Goal: Navigation & Orientation: Understand site structure

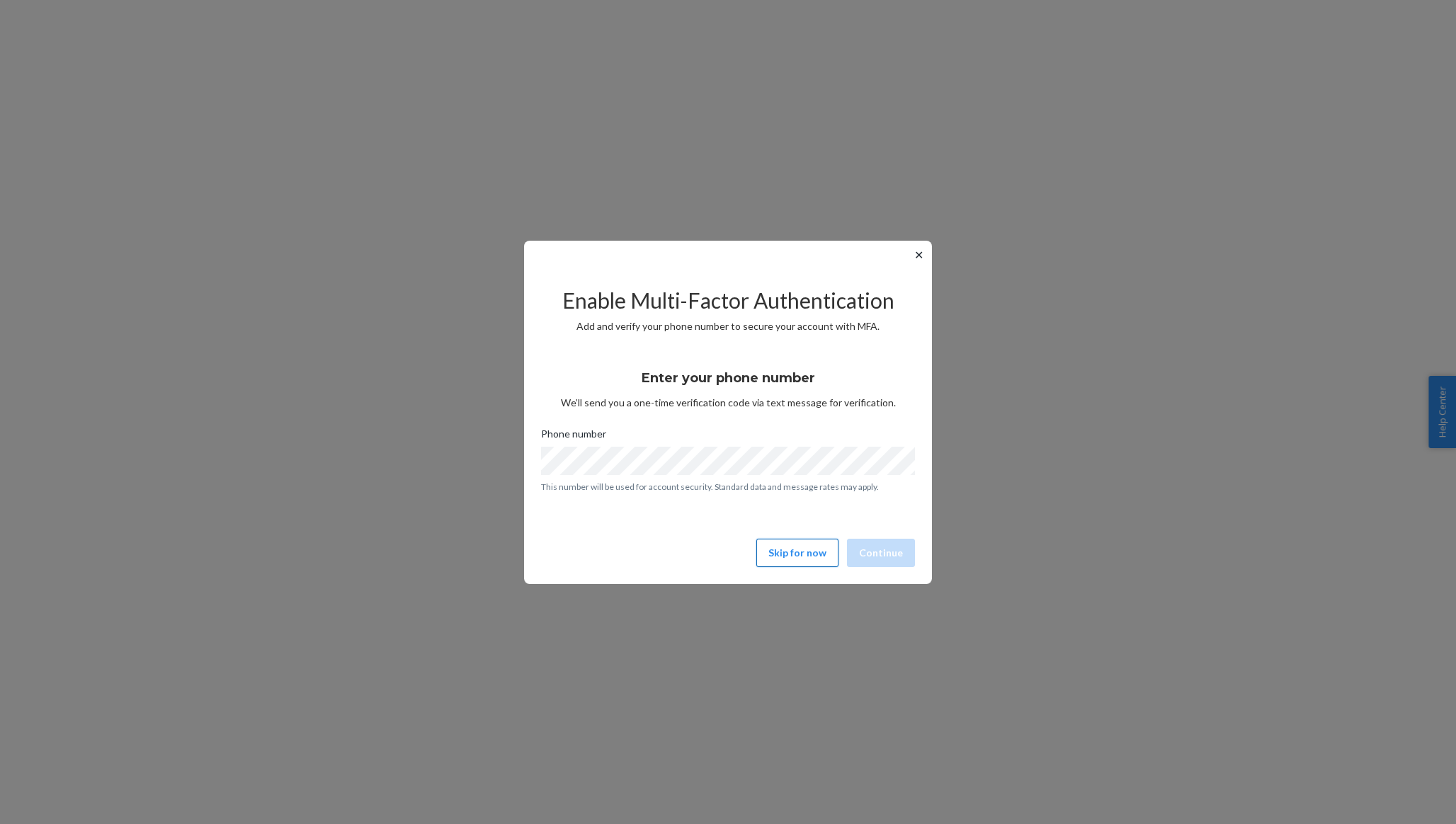
click at [795, 549] on button "Skip for now" at bounding box center [797, 553] width 82 height 28
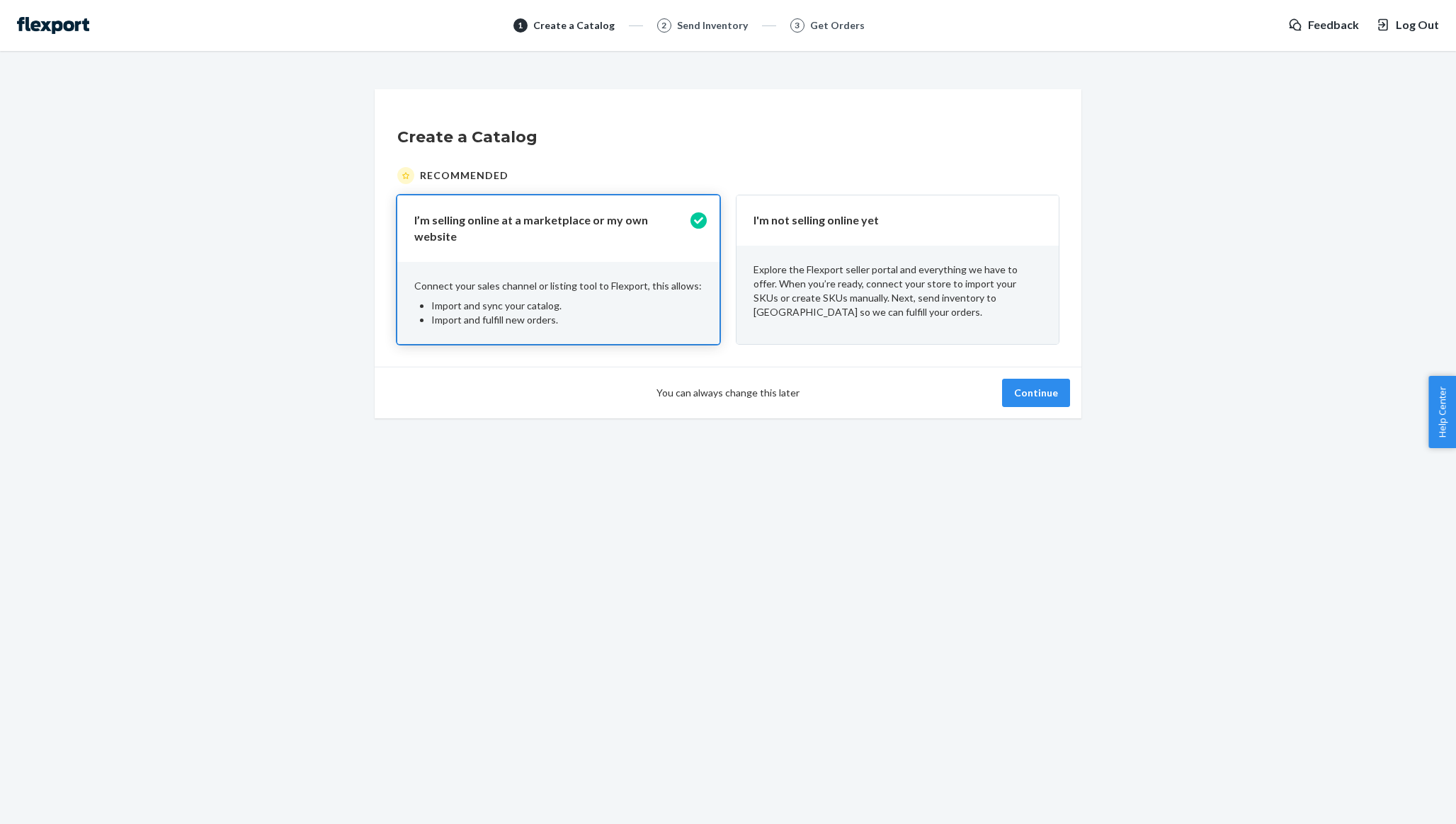
click at [1004, 367] on div "You can always change this later Continue" at bounding box center [728, 393] width 707 height 52
click at [1014, 378] on button "Continue" at bounding box center [1035, 392] width 68 height 28
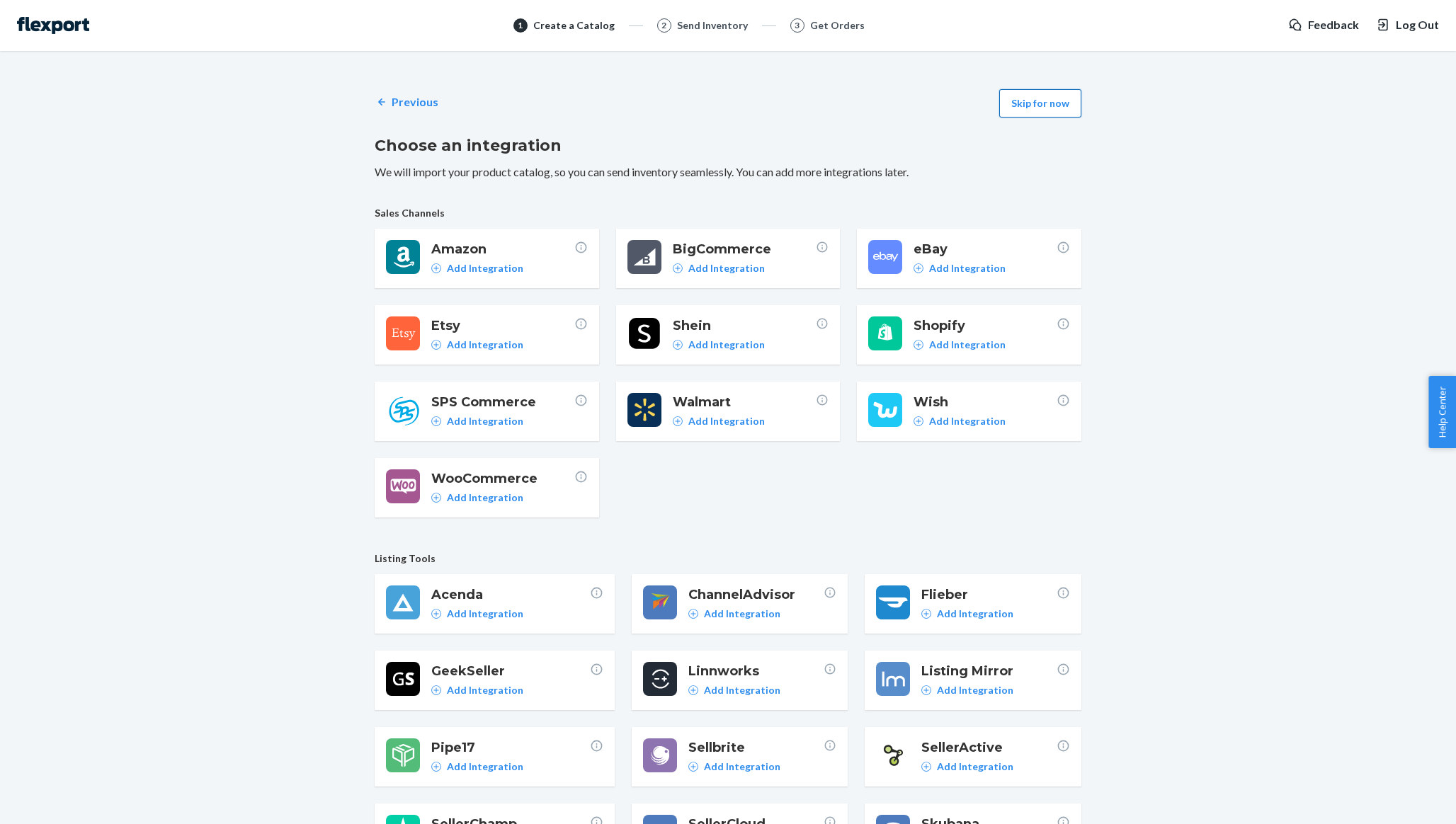
click at [1027, 99] on button "Skip for now" at bounding box center [1039, 103] width 82 height 28
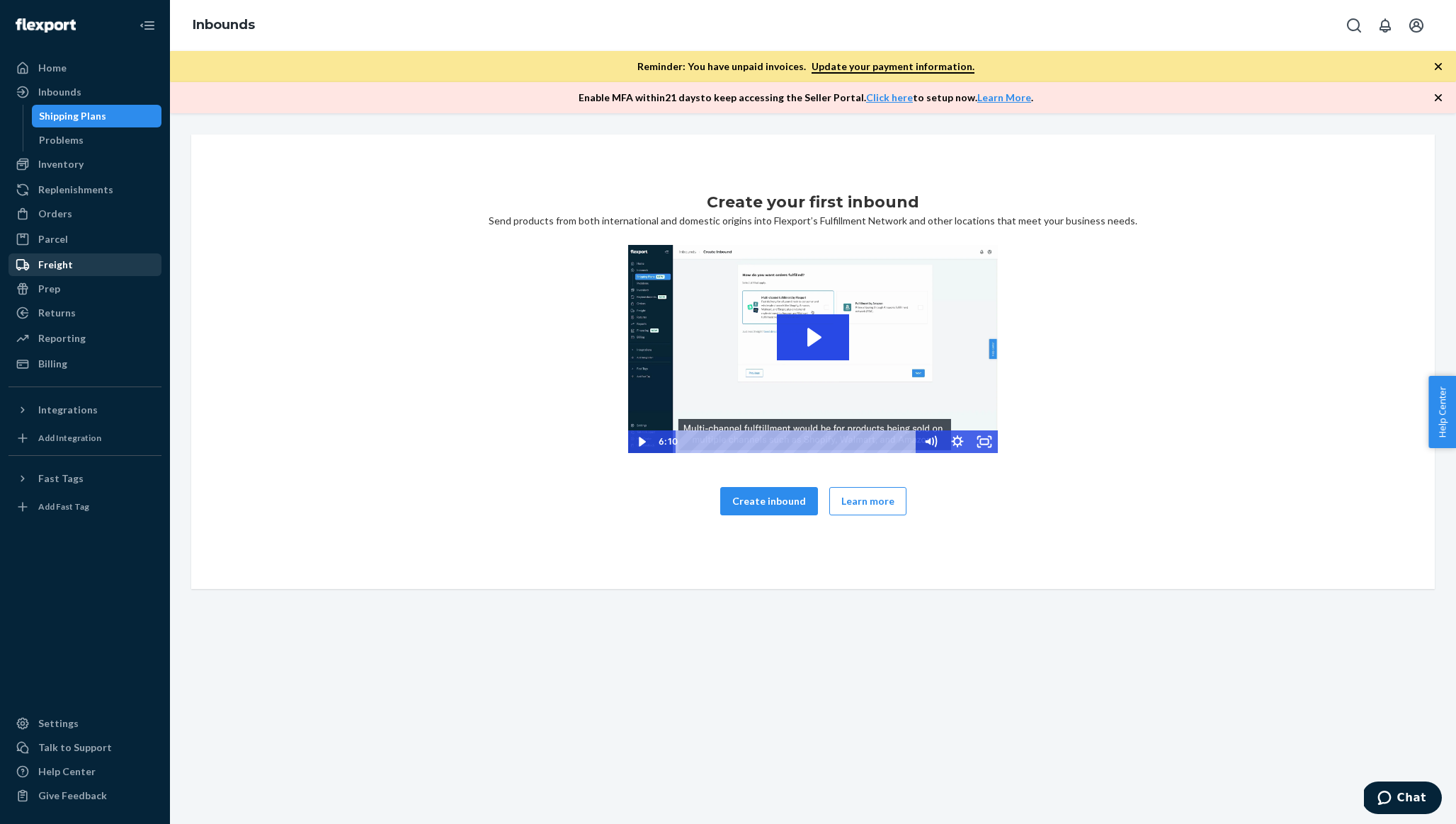
click at [79, 267] on div "Freight" at bounding box center [85, 264] width 150 height 20
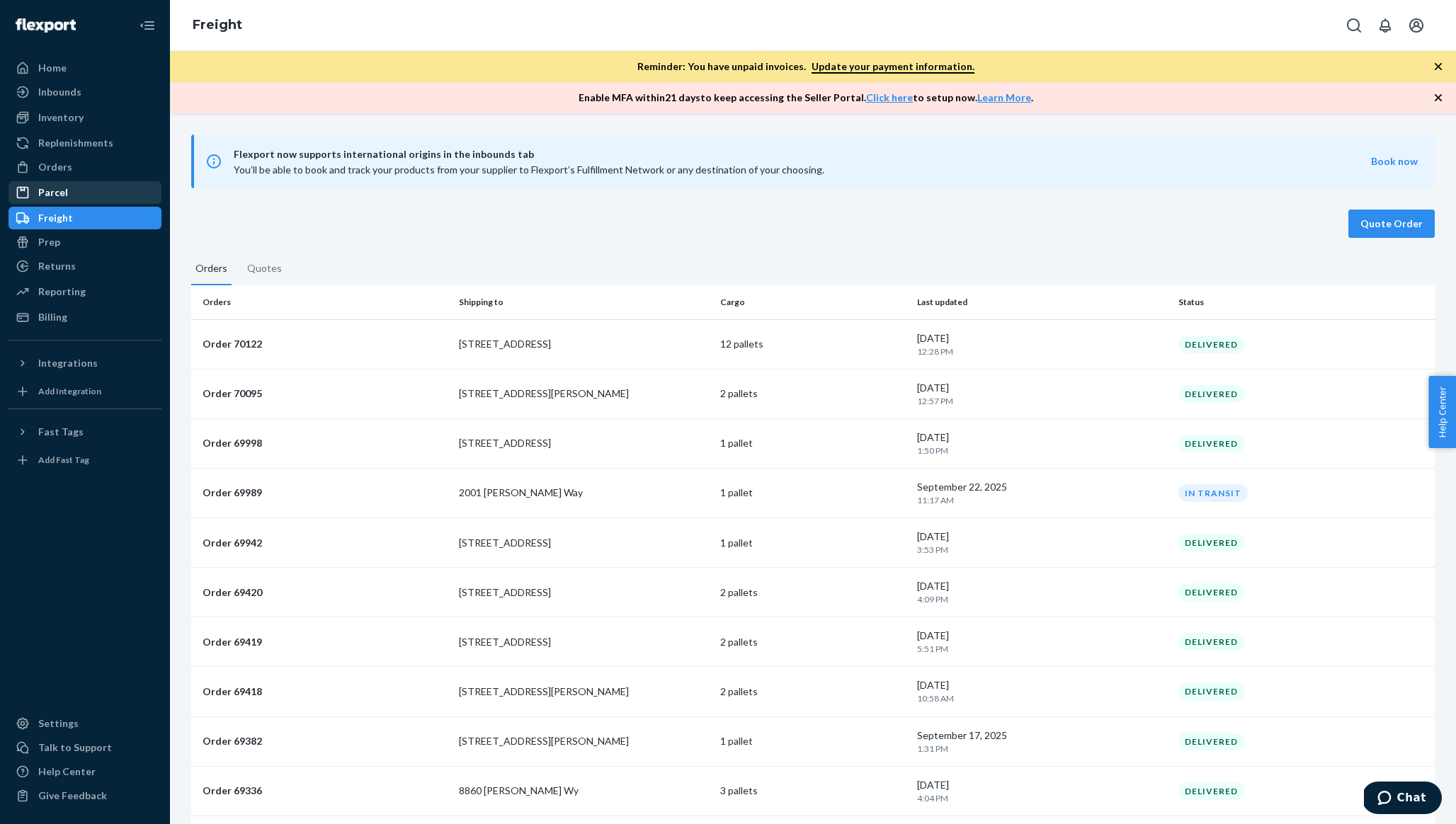
click at [81, 190] on div "Parcel" at bounding box center [85, 193] width 150 height 20
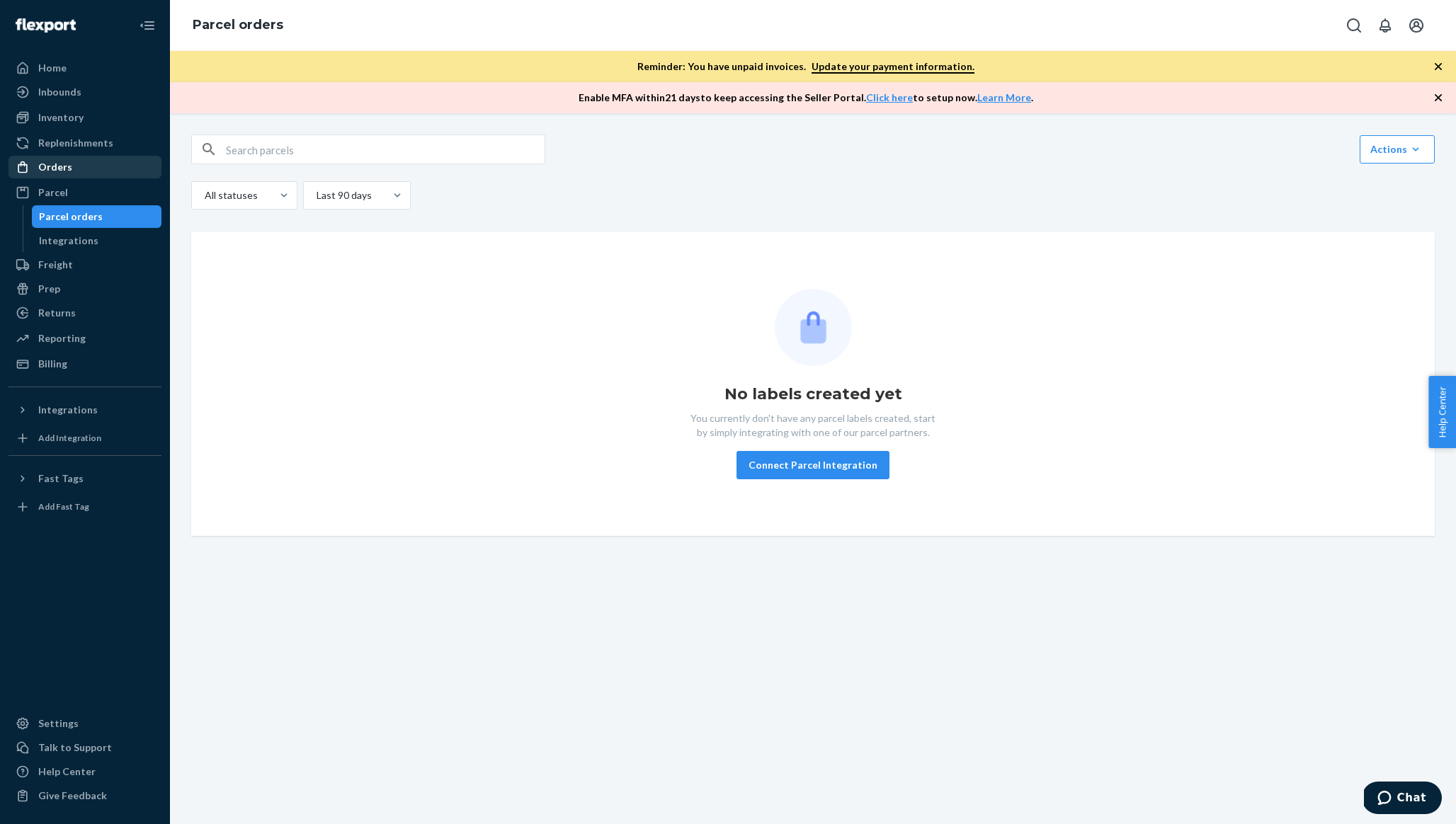
click at [94, 177] on link "Orders" at bounding box center [85, 167] width 153 height 23
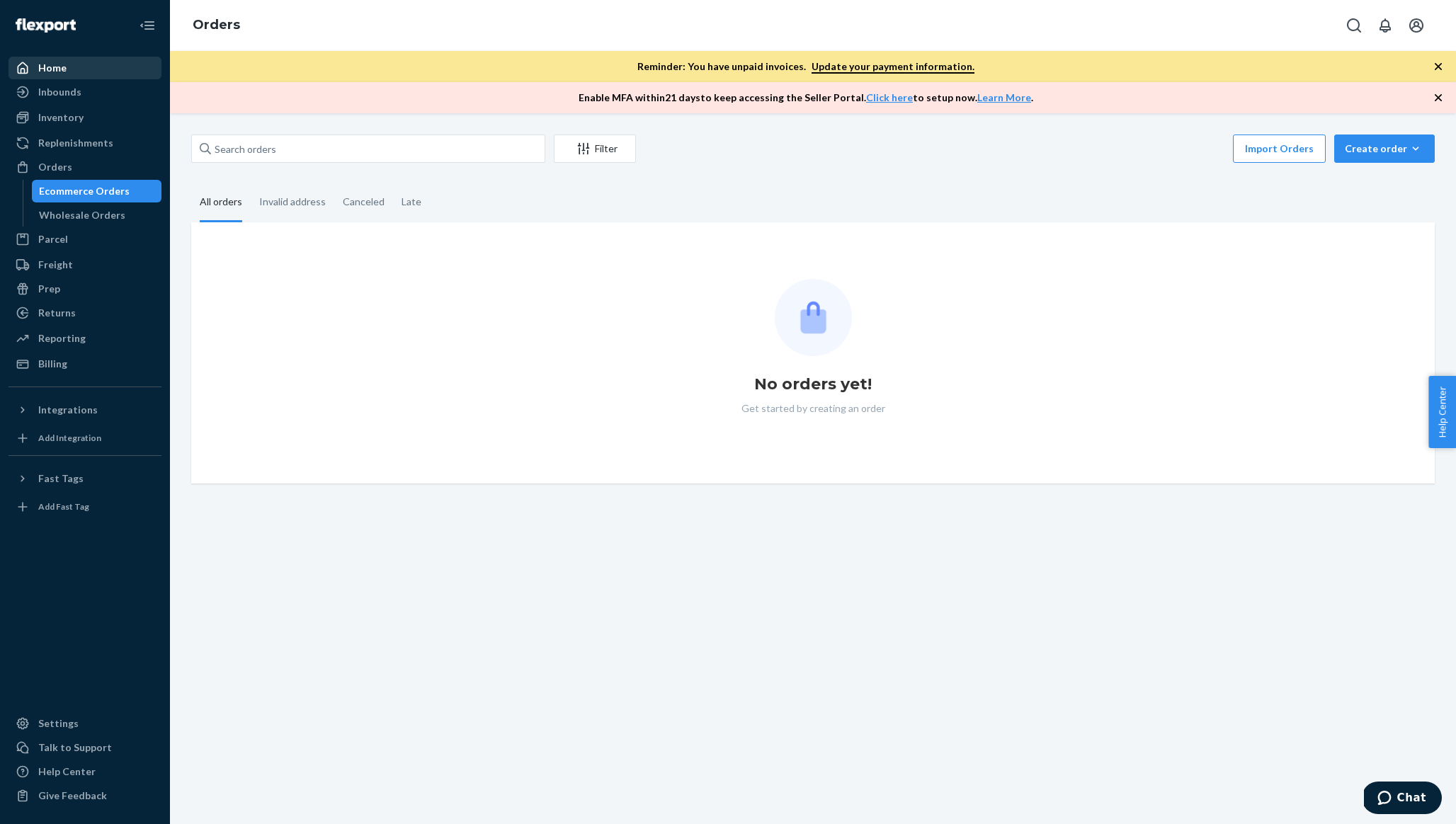
click at [81, 74] on div "Home" at bounding box center [85, 68] width 150 height 20
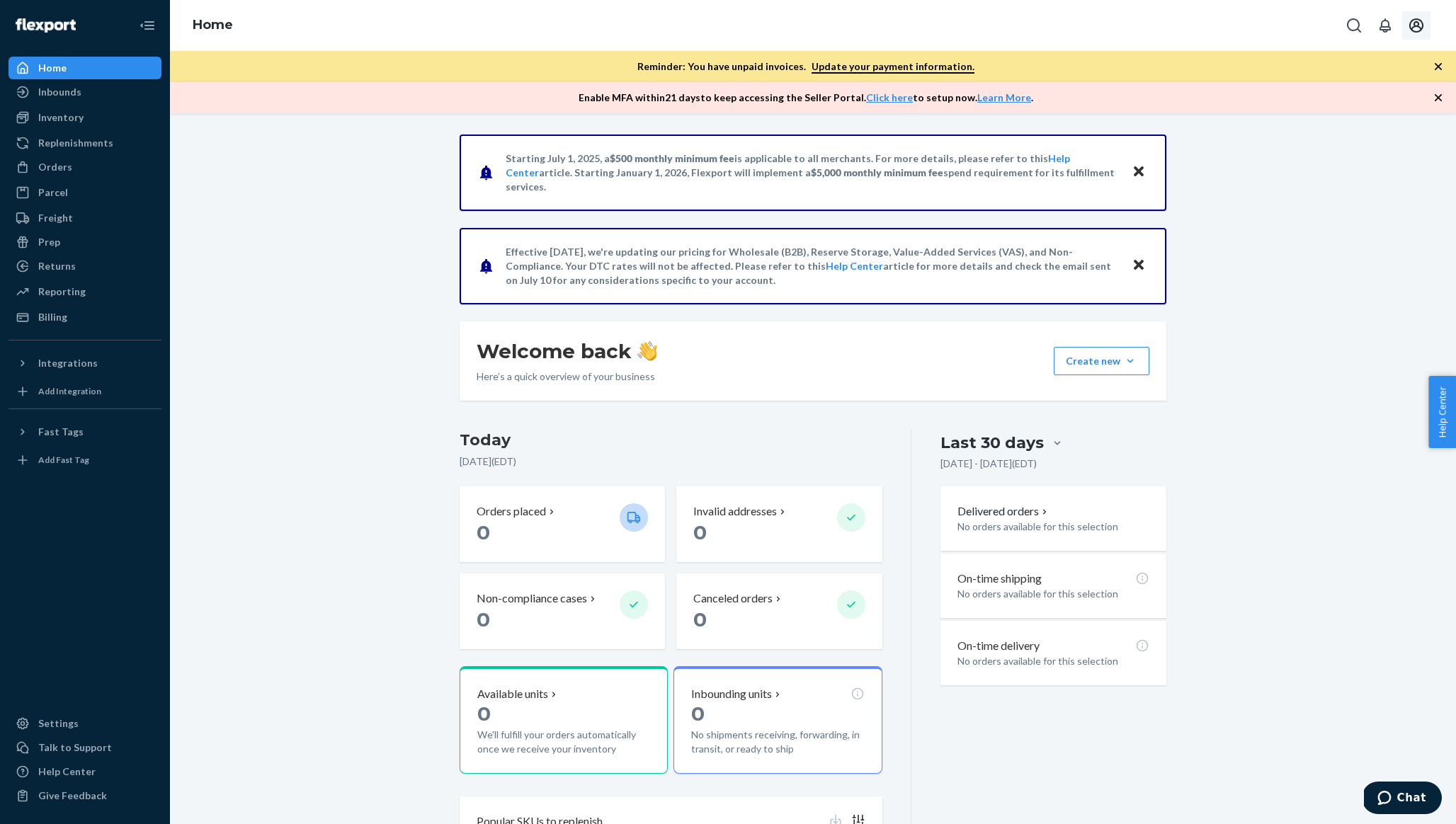
click at [1421, 28] on icon "Open account menu" at bounding box center [1416, 25] width 15 height 15
click at [1345, 128] on div "Log out" at bounding box center [1383, 138] width 106 height 26
